Goal: Information Seeking & Learning: Learn about a topic

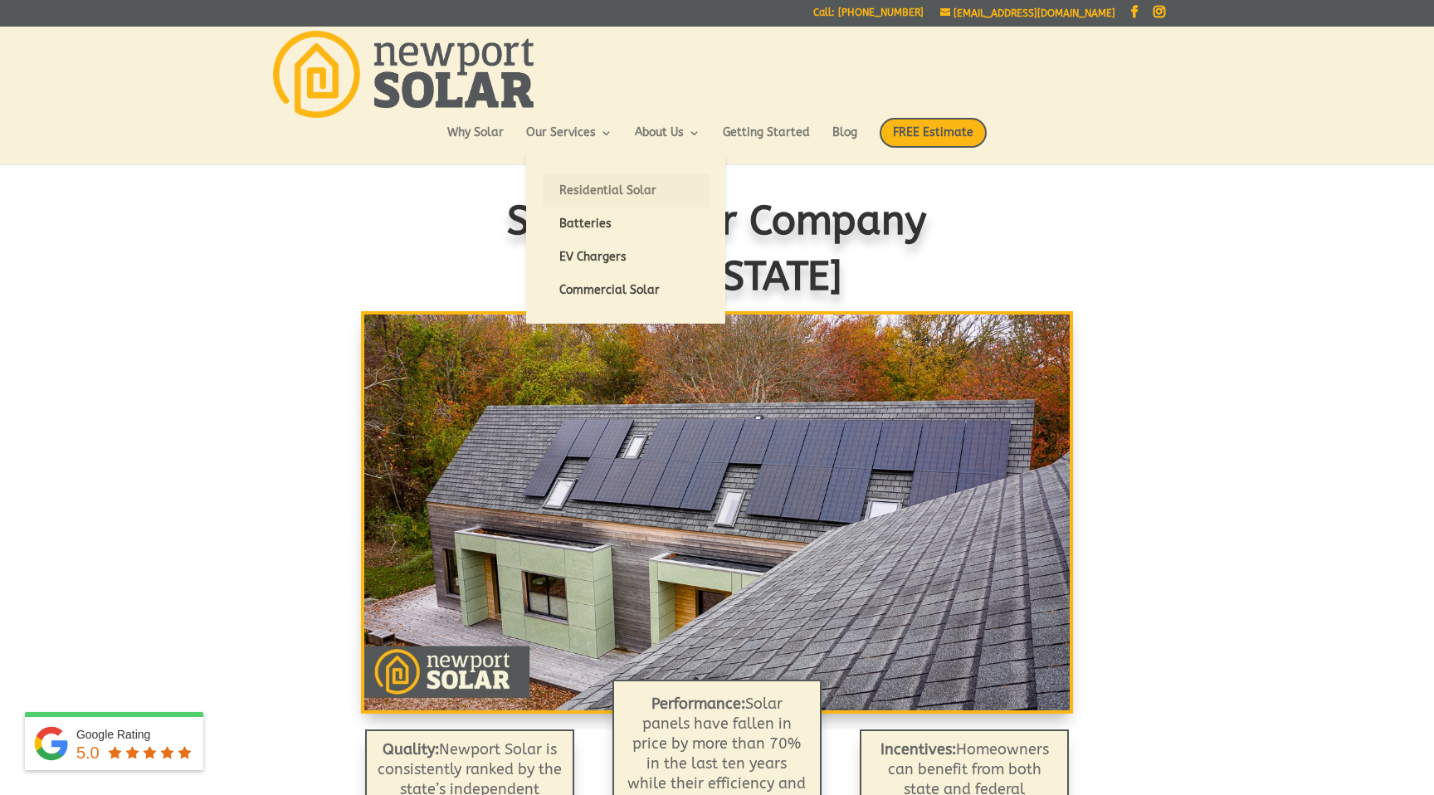
click at [585, 193] on link "Residential Solar" at bounding box center [626, 190] width 166 height 33
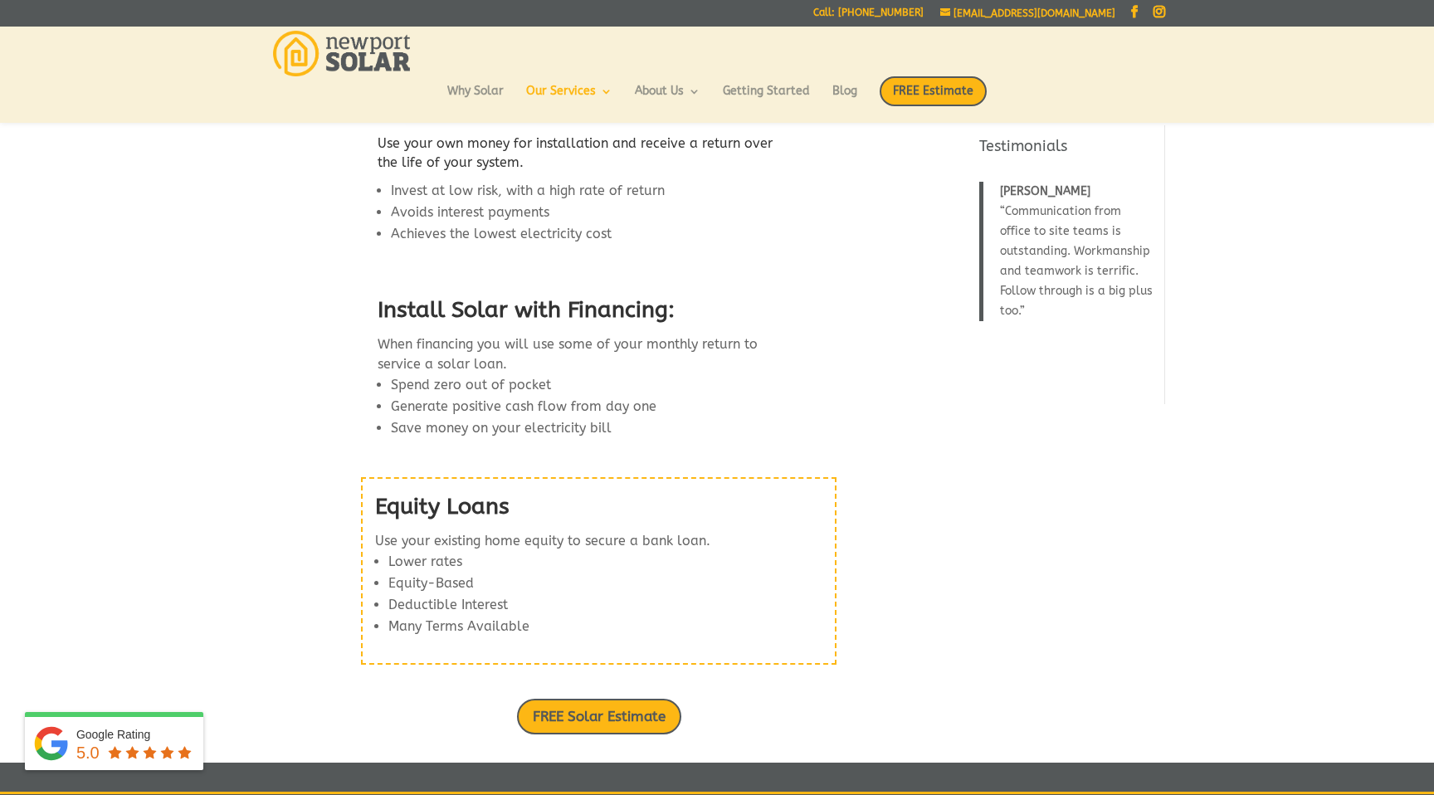
scroll to position [1937, 0]
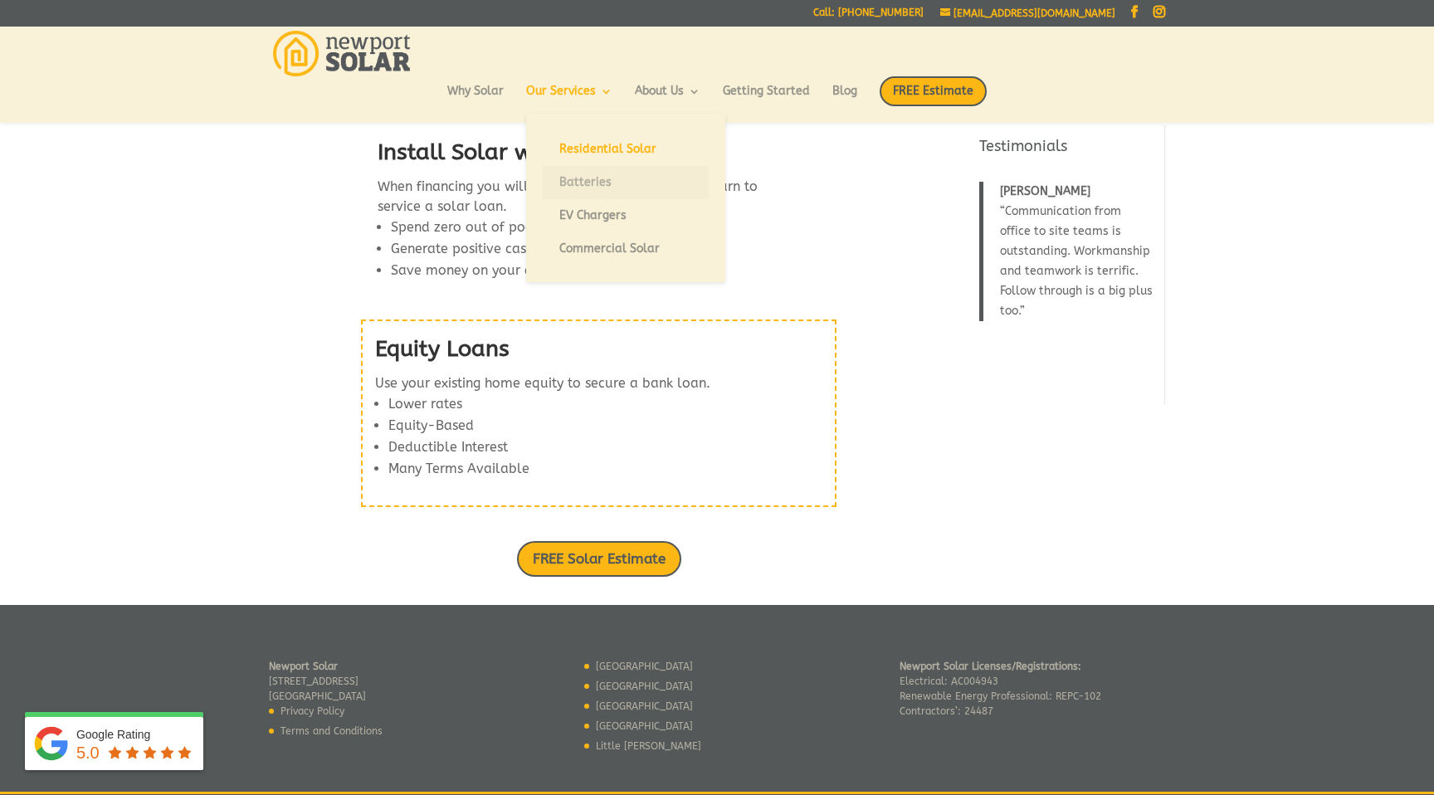
click at [598, 183] on link "Batteries" at bounding box center [626, 182] width 166 height 33
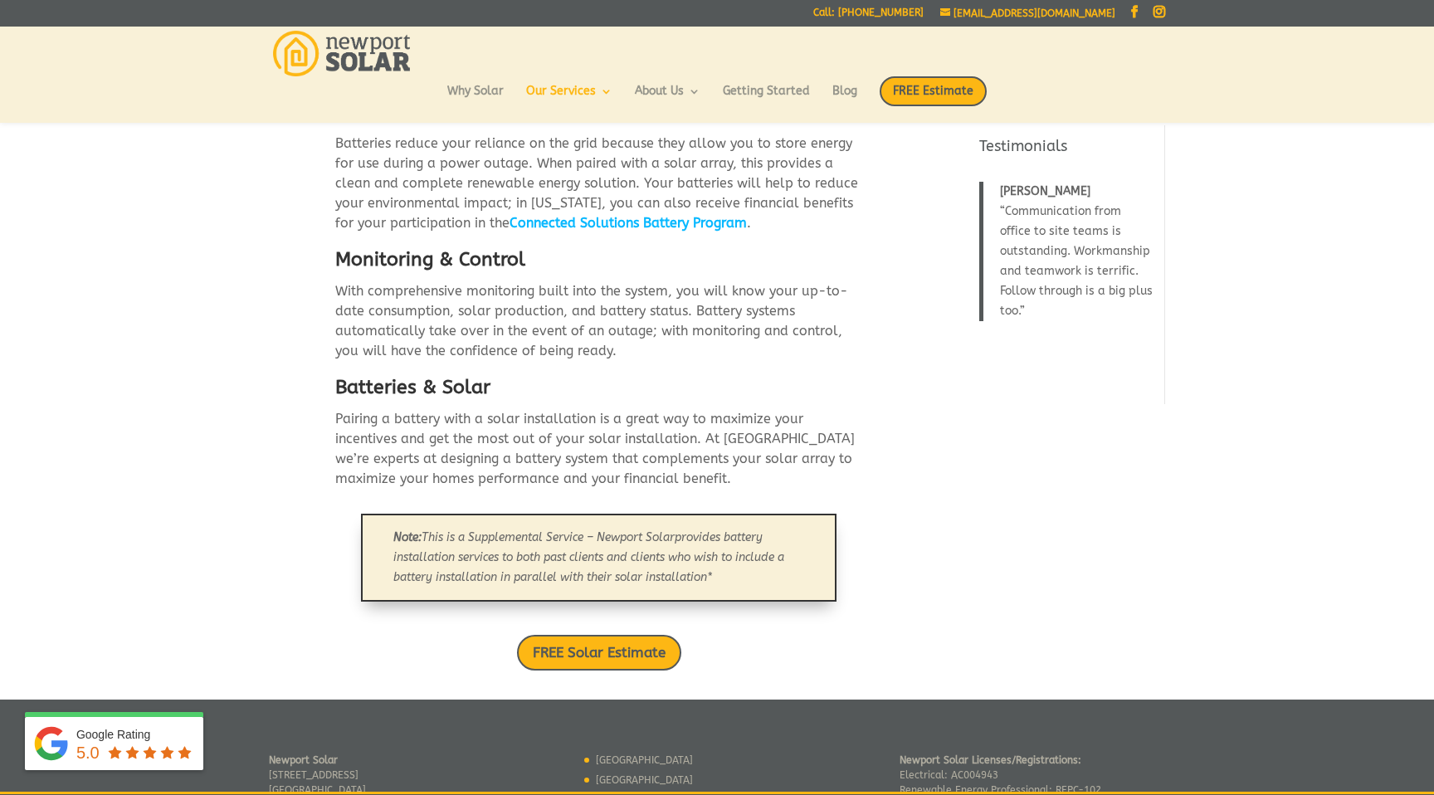
scroll to position [599, 0]
